Goal: Information Seeking & Learning: Learn about a topic

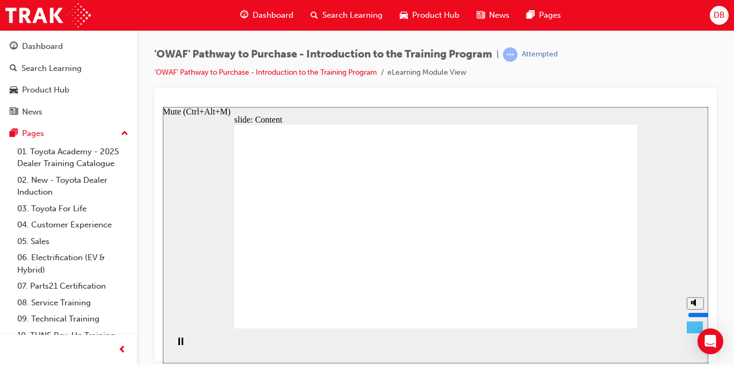
drag, startPoint x: 692, startPoint y: 308, endPoint x: 693, endPoint y: 316, distance: 7.6
click at [693, 316] on input "volume" at bounding box center [722, 314] width 69 height 9
click at [634, 83] on div "'OWAF' Pathway to Purchase - Introduction to the Training Program | Attempted '…" at bounding box center [435, 67] width 563 height 40
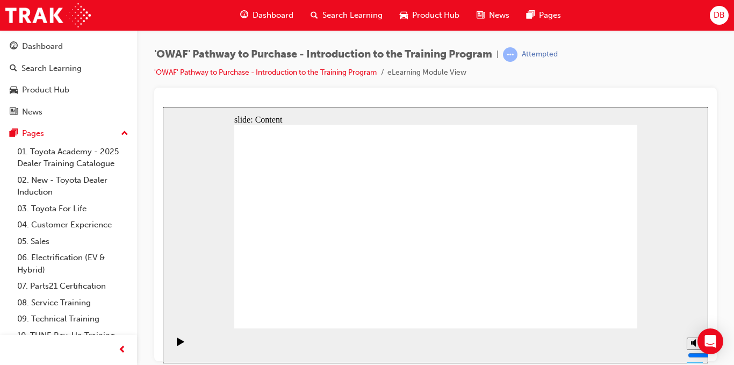
drag, startPoint x: 575, startPoint y: 314, endPoint x: 590, endPoint y: 313, distance: 15.6
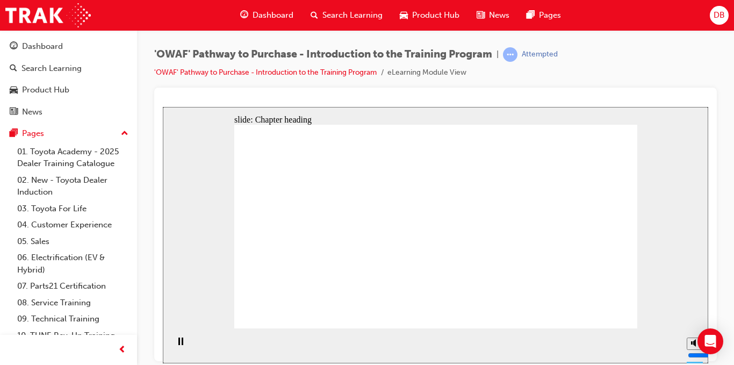
drag, startPoint x: 625, startPoint y: 316, endPoint x: 608, endPoint y: 307, distance: 18.8
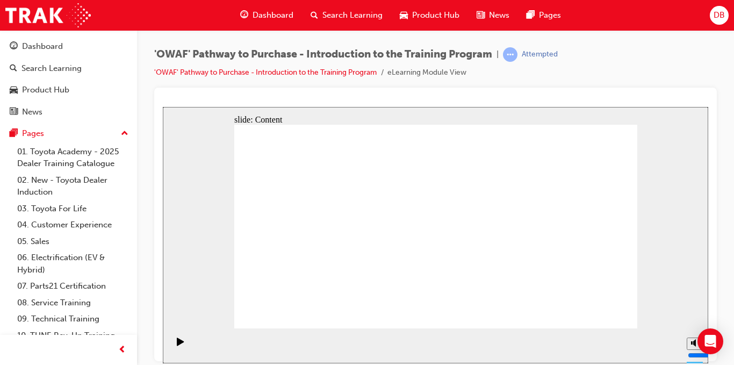
drag, startPoint x: 363, startPoint y: 175, endPoint x: 375, endPoint y: 189, distance: 18.7
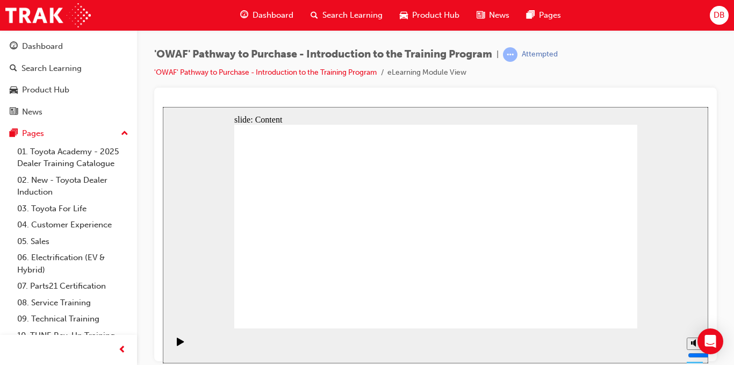
drag, startPoint x: 375, startPoint y: 189, endPoint x: 385, endPoint y: 219, distance: 31.6
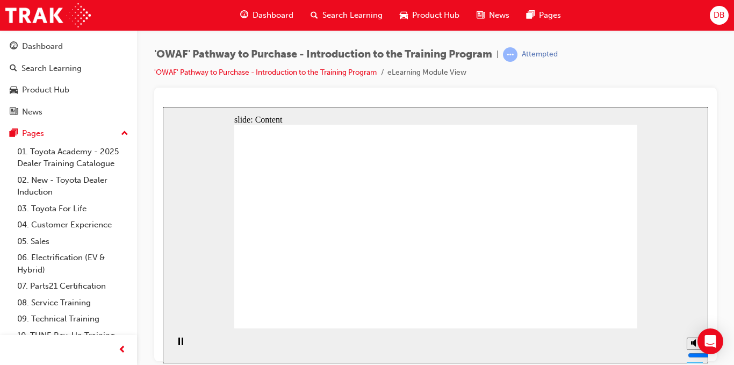
click at [566, 107] on div "slide: Content Rectangle 1 Rectangle 1 Sales Walkaround Presentation and Test D…" at bounding box center [436, 234] width 546 height 256
click at [693, 306] on circle "Mute (Ctrl+Alt+M)" at bounding box center [696, 302] width 7 height 7
drag, startPoint x: 692, startPoint y: 322, endPoint x: 691, endPoint y: 300, distance: 22.0
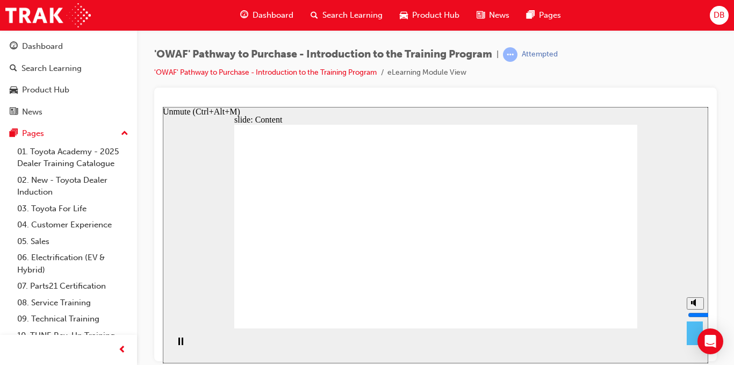
click at [691, 310] on input "volume" at bounding box center [722, 314] width 69 height 9
drag, startPoint x: 693, startPoint y: 302, endPoint x: 694, endPoint y: 295, distance: 6.5
click at [694, 310] on input "volume" at bounding box center [722, 314] width 69 height 9
type input "9"
click at [695, 310] on input "volume" at bounding box center [722, 314] width 69 height 9
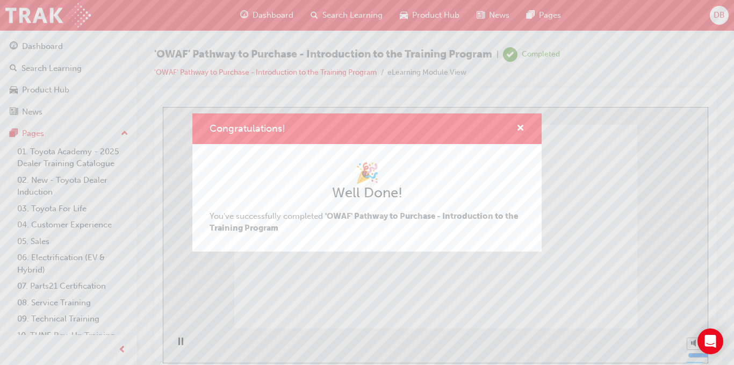
click at [424, 233] on div "🎉 Well Done! You've successfully completed 'OWAF' Pathway to Purchase - Introdu…" at bounding box center [367, 197] width 315 height 73
click at [519, 137] on div "Congratulations!" at bounding box center [366, 128] width 349 height 31
click at [517, 131] on span "cross-icon" at bounding box center [521, 129] width 8 height 10
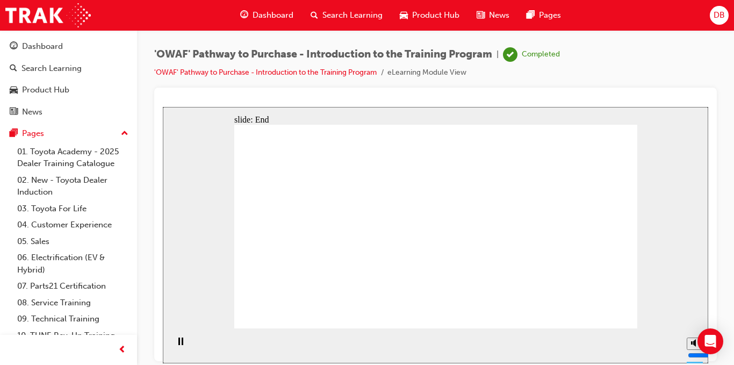
click at [360, 16] on span "Search Learning" at bounding box center [353, 15] width 60 height 12
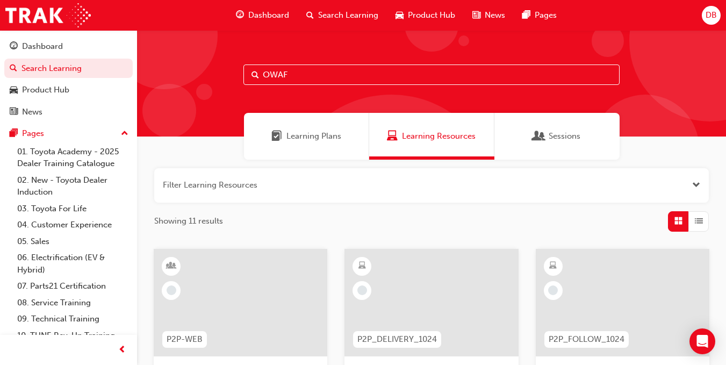
click at [367, 74] on input "OWAF" at bounding box center [431, 75] width 376 height 20
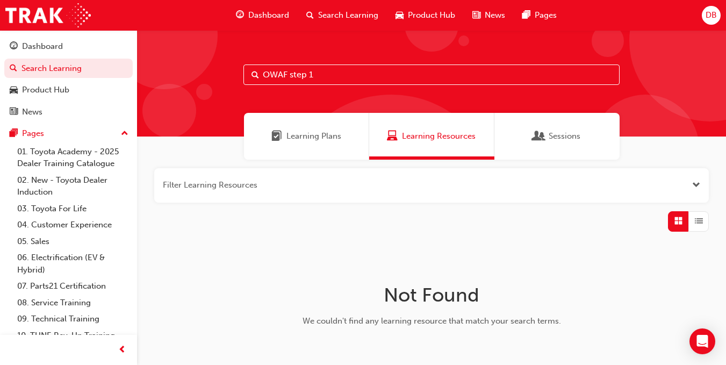
click at [334, 73] on input "OWAF step 1" at bounding box center [431, 75] width 376 height 20
type input "OWAF"
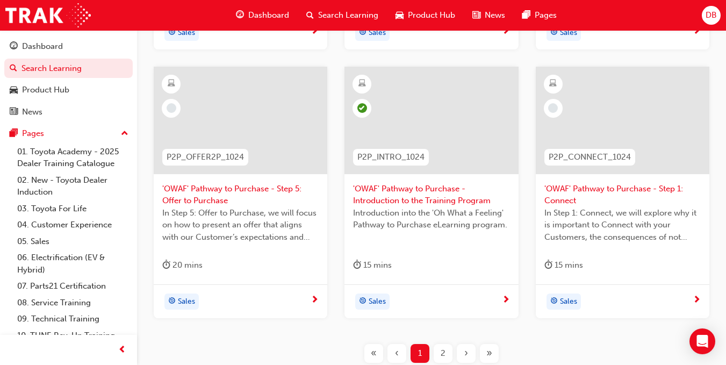
scroll to position [536, 0]
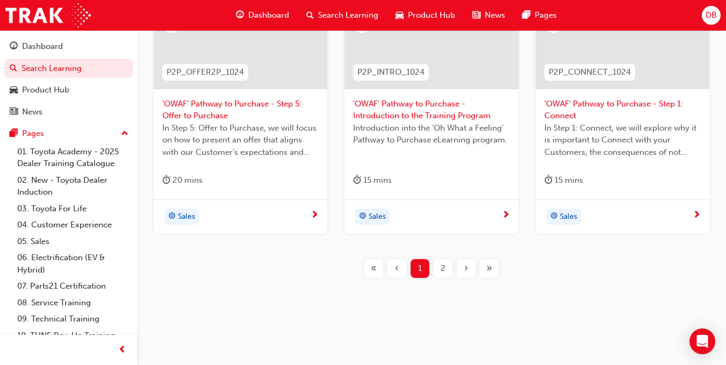
click at [669, 60] on div at bounding box center [623, 36] width 174 height 108
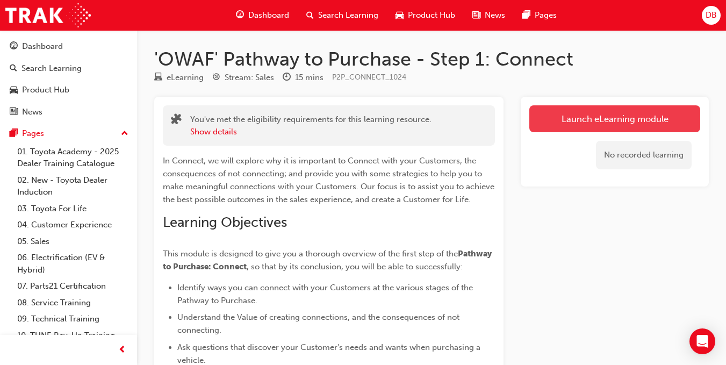
click at [639, 124] on link "Launch eLearning module" at bounding box center [614, 118] width 171 height 27
